Goal: Information Seeking & Learning: Learn about a topic

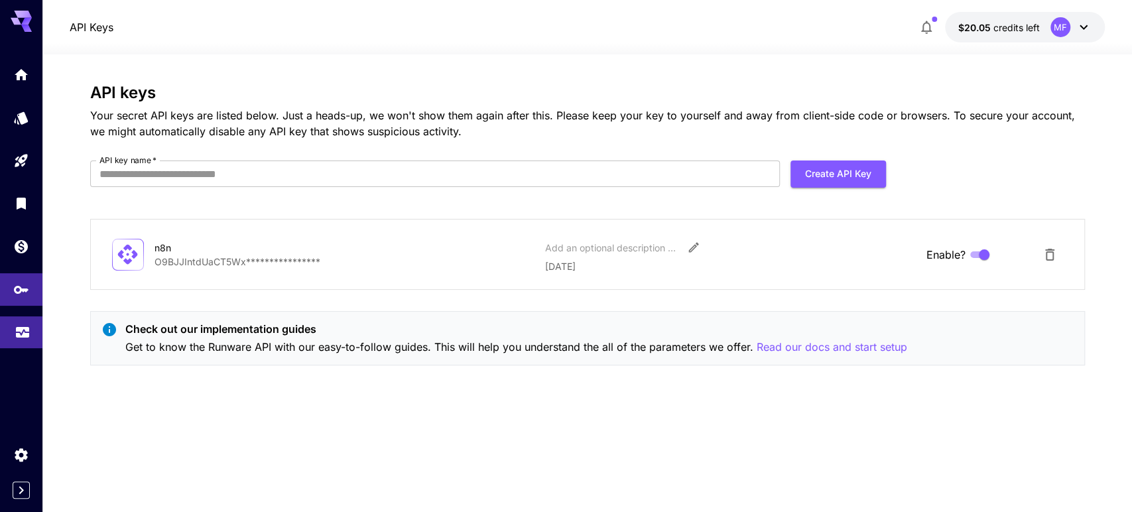
drag, startPoint x: 0, startPoint y: 0, endPoint x: 7, endPoint y: 338, distance: 337.7
click at [7, 338] on link at bounding box center [21, 332] width 42 height 33
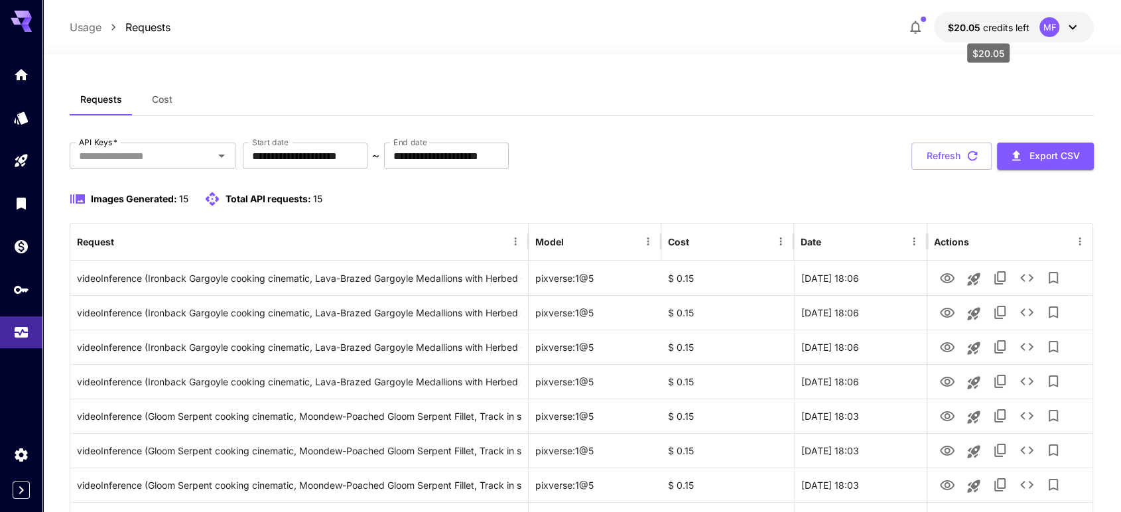
click at [968, 28] on span "$20.05" at bounding box center [964, 27] width 35 height 11
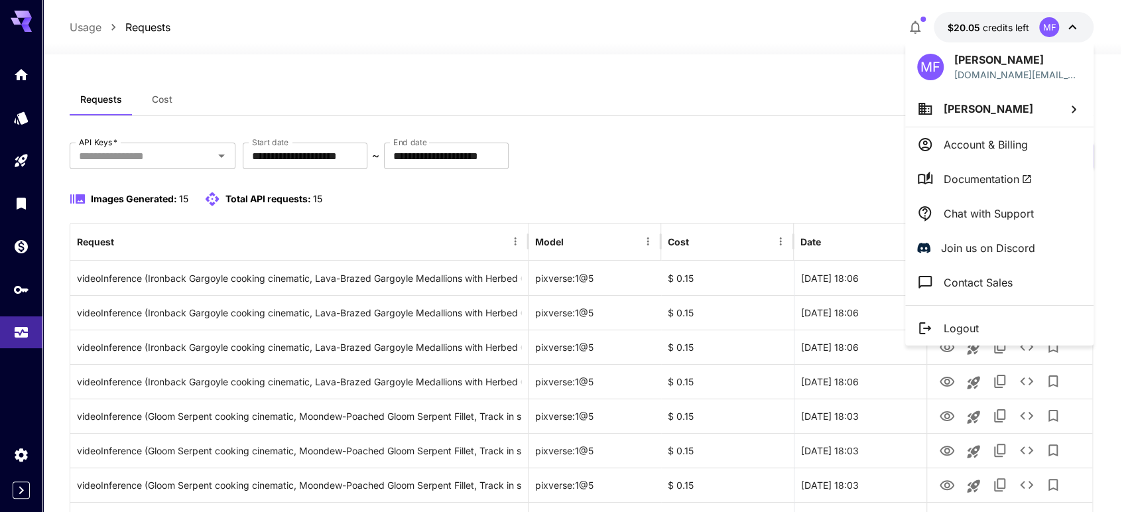
click at [968, 28] on div at bounding box center [566, 256] width 1132 height 512
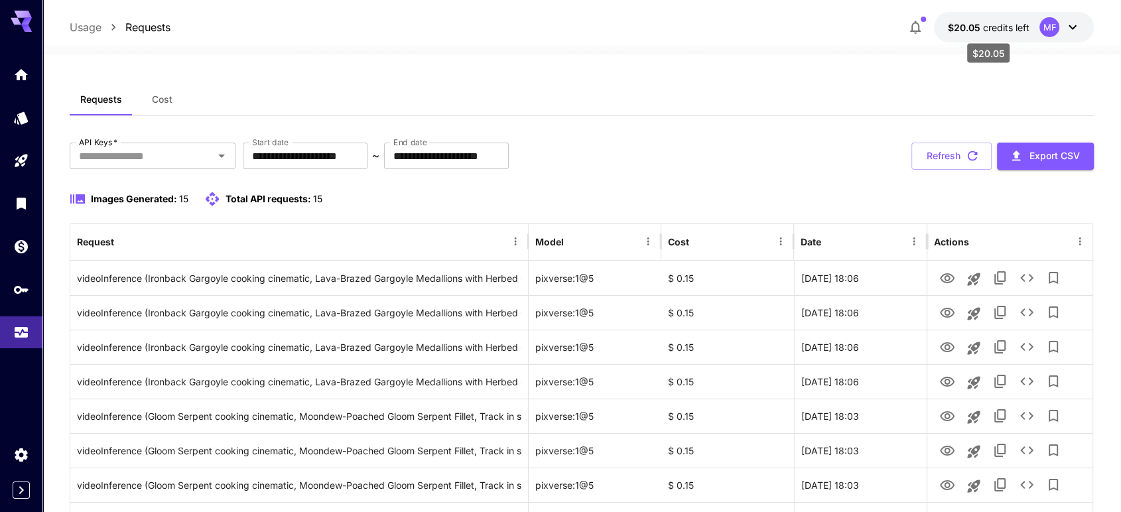
click at [998, 27] on span "credits left" at bounding box center [1005, 27] width 46 height 11
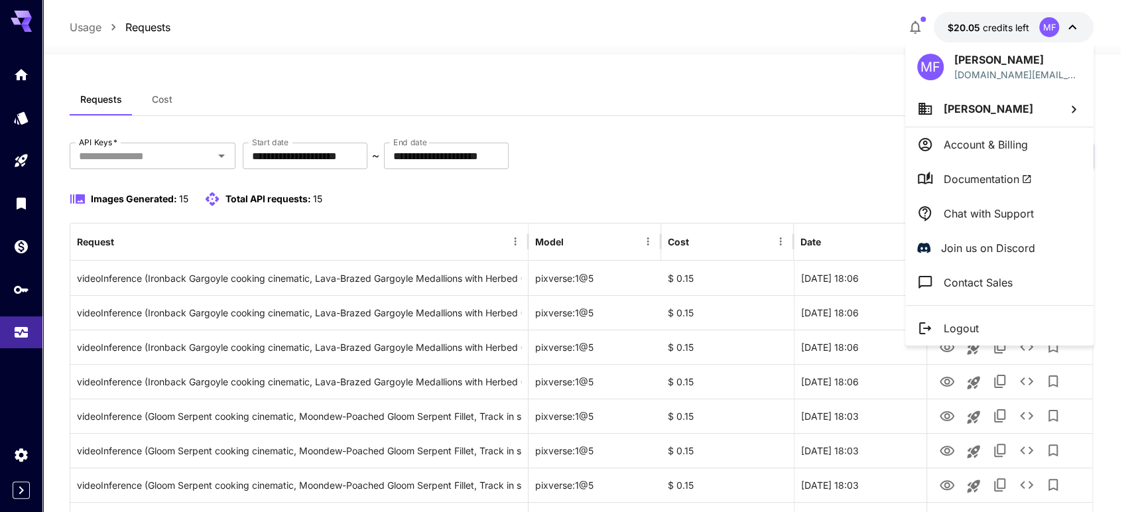
click at [20, 486] on div at bounding box center [566, 256] width 1132 height 512
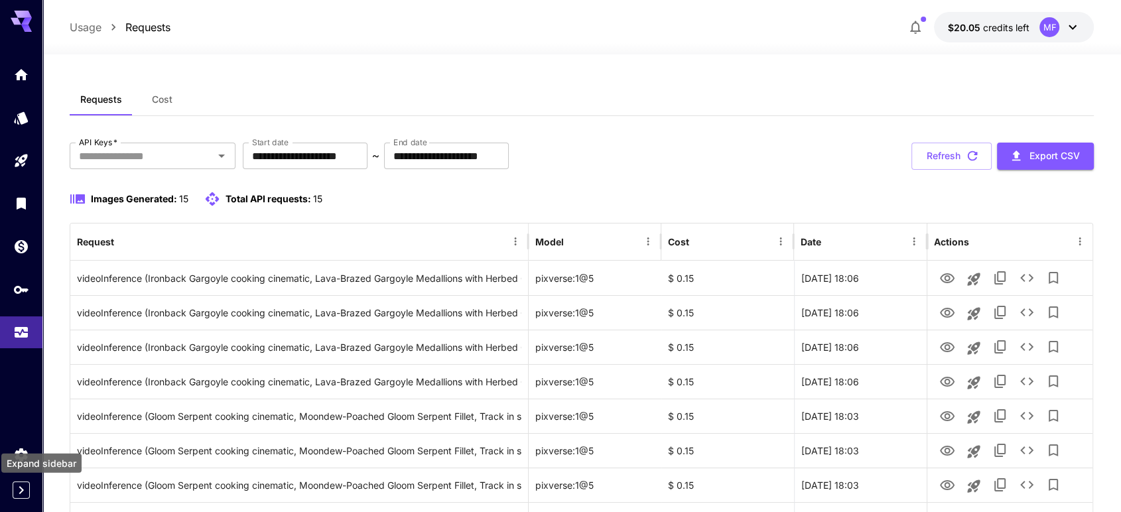
click at [21, 494] on icon "Expand sidebar" at bounding box center [21, 490] width 16 height 16
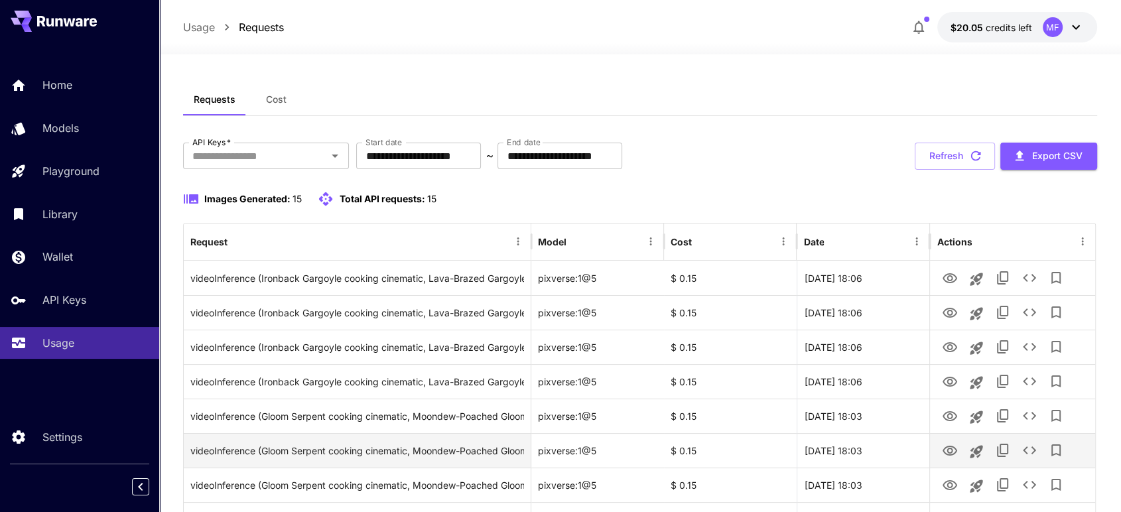
scroll to position [147, 0]
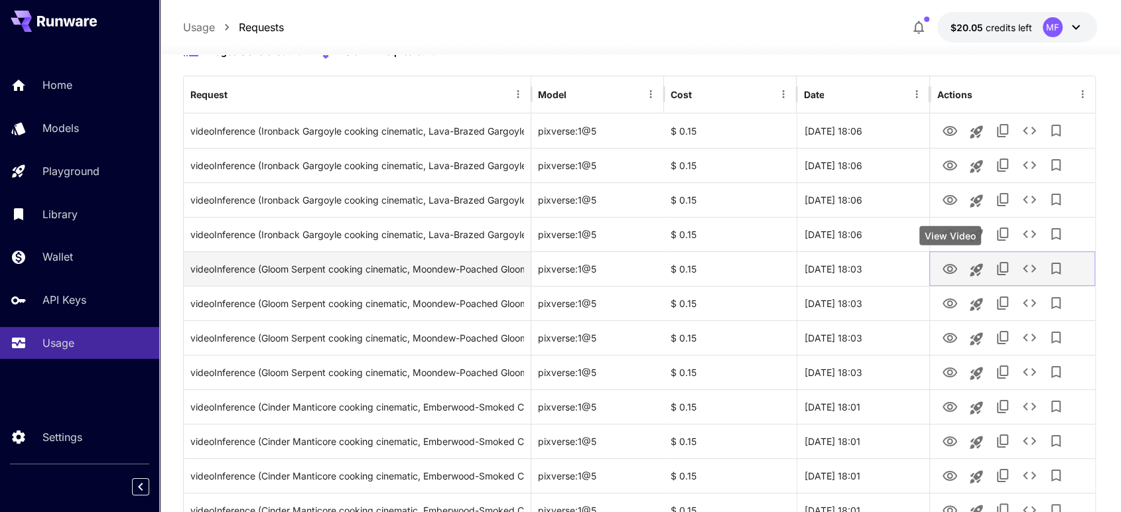
click at [957, 270] on icon "View Video" at bounding box center [950, 269] width 16 height 16
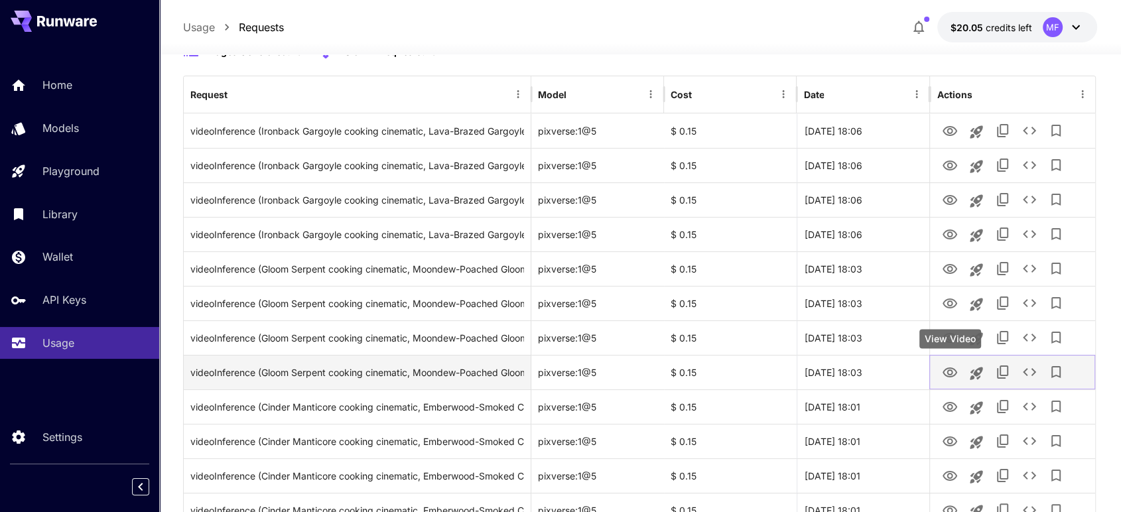
click at [953, 367] on icon "View Video" at bounding box center [950, 372] width 15 height 10
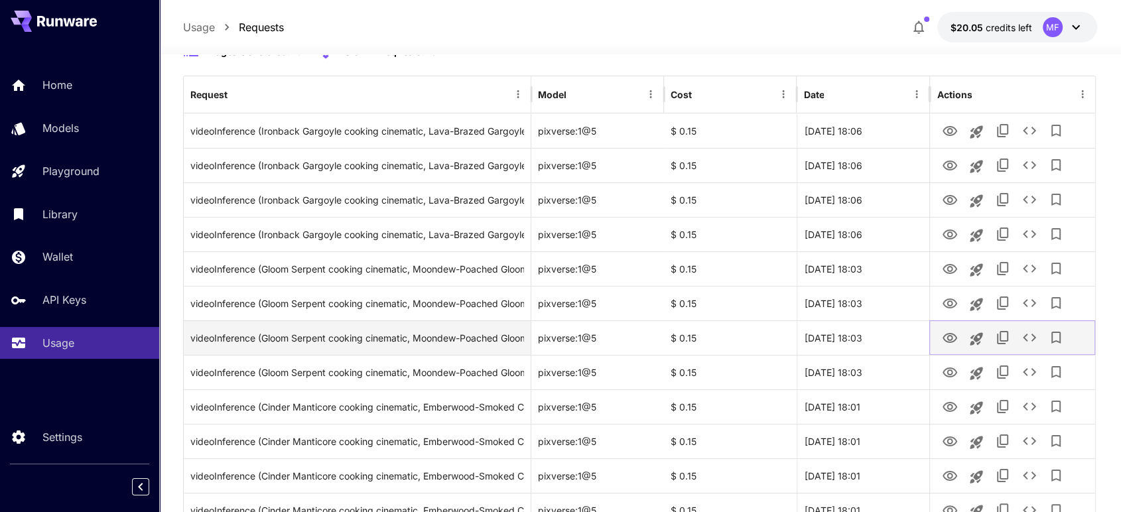
click at [948, 339] on icon "View Video" at bounding box center [950, 338] width 16 height 16
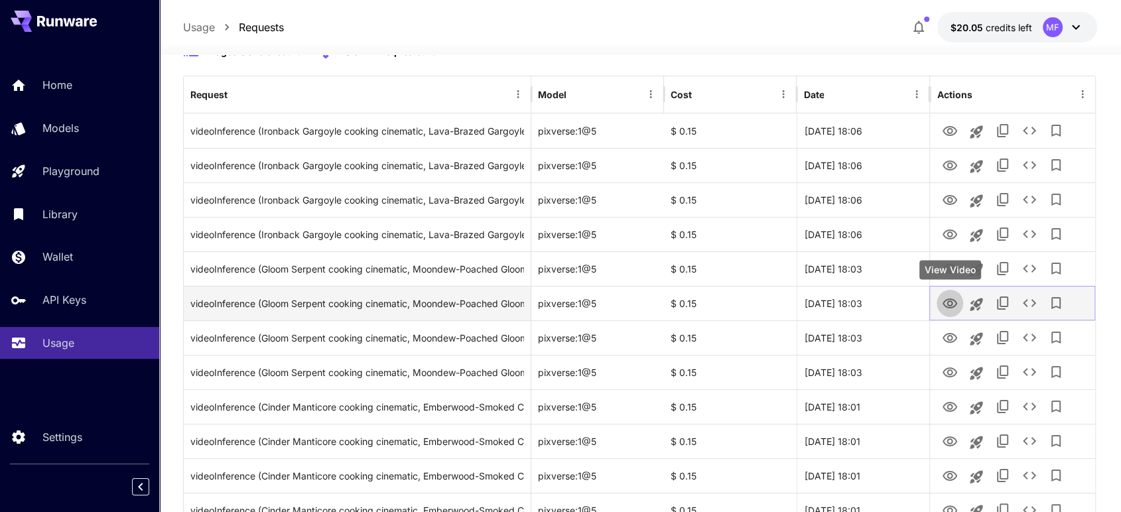
click at [948, 300] on icon "View Video" at bounding box center [950, 304] width 16 height 16
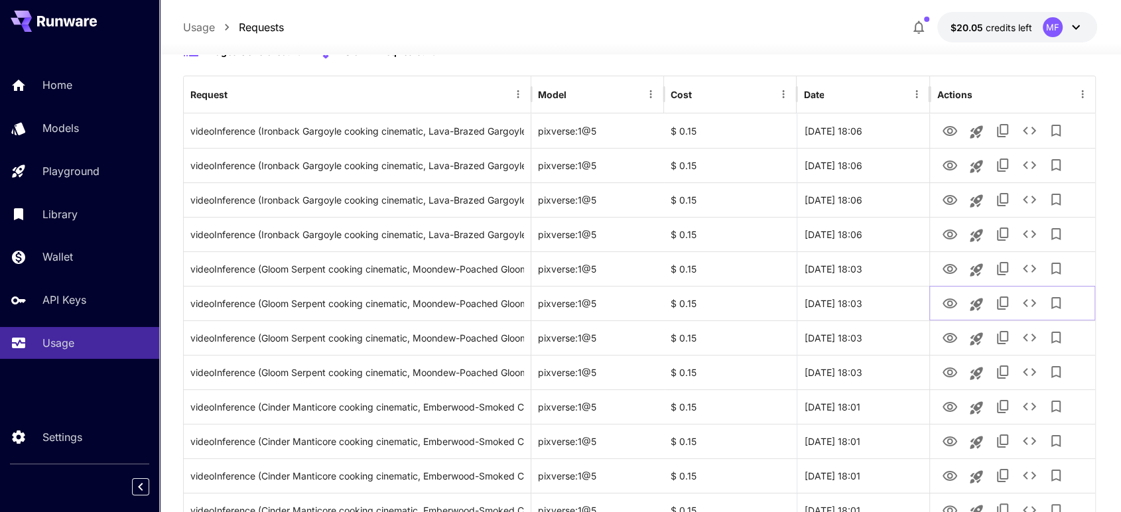
scroll to position [340, 0]
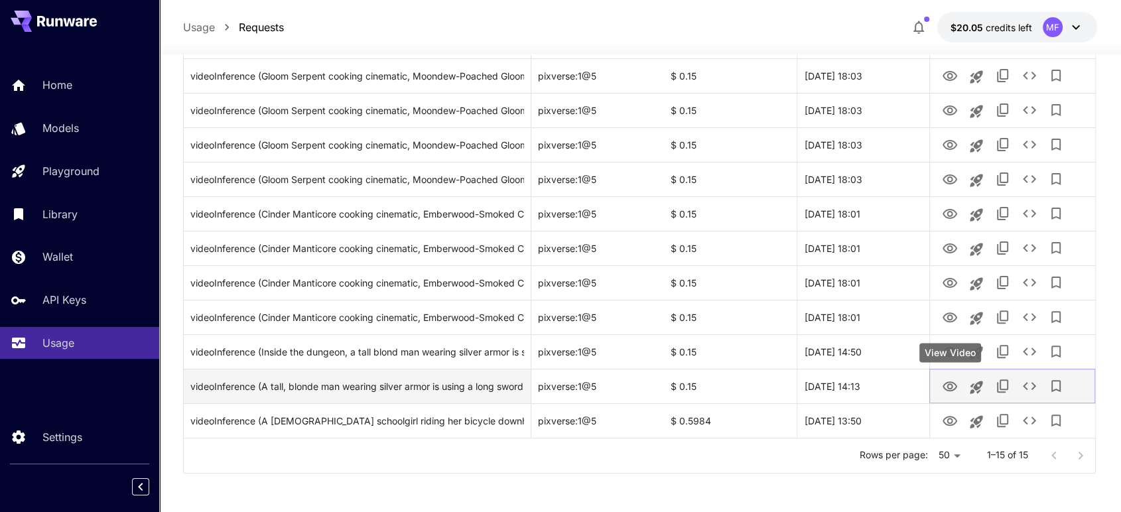
click at [950, 383] on icon "View Video" at bounding box center [950, 386] width 15 height 10
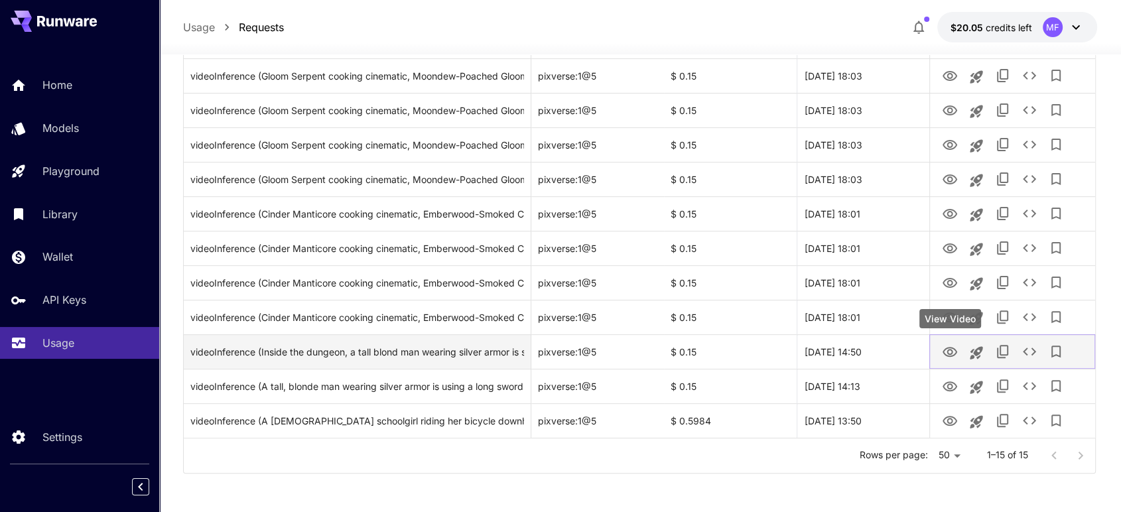
click at [955, 350] on icon "View Video" at bounding box center [950, 352] width 15 height 10
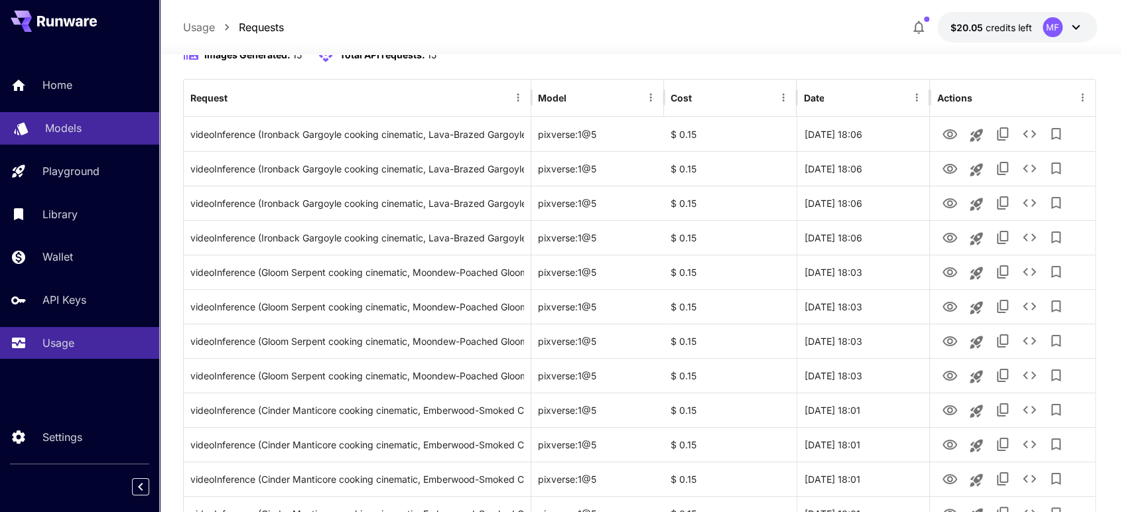
scroll to position [0, 0]
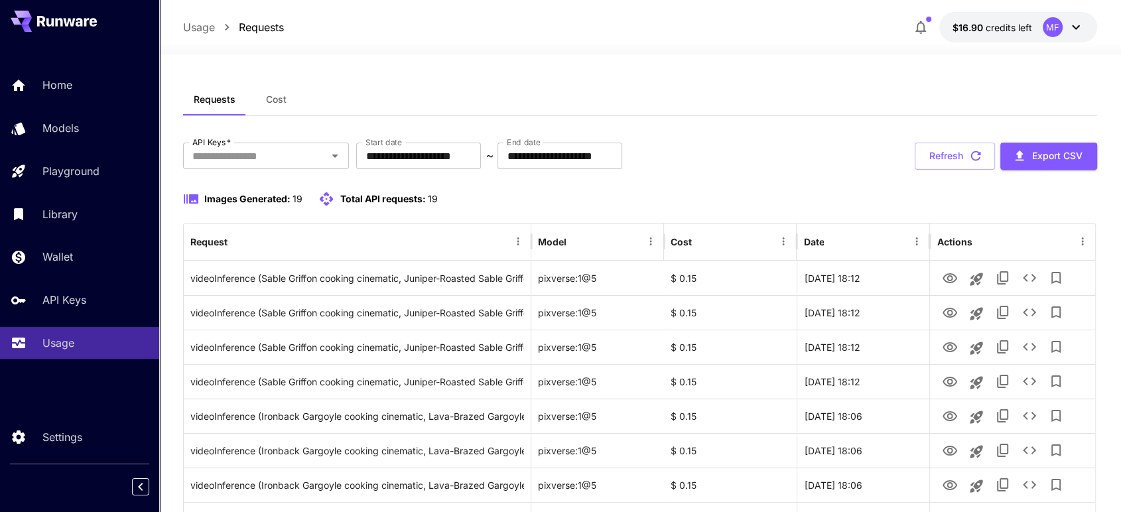
scroll to position [48, 0]
